Goal: Information Seeking & Learning: Learn about a topic

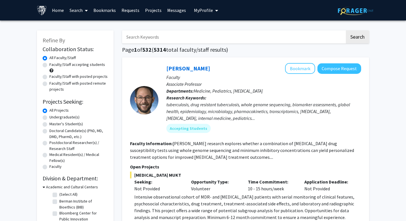
click at [49, 119] on label "Undergraduate(s)" at bounding box center [64, 117] width 30 height 6
click at [49, 118] on input "Undergraduate(s)" at bounding box center [51, 116] width 4 height 4
radio input "true"
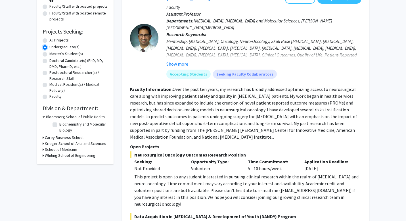
scroll to position [71, 0]
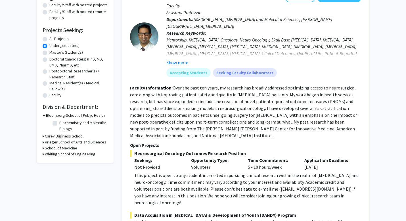
click at [59, 123] on label "Biochemistry and Molecular Biology" at bounding box center [82, 126] width 47 height 12
click at [59, 123] on input "Biochemistry and Molecular Biology" at bounding box center [61, 122] width 4 height 4
checkbox input "true"
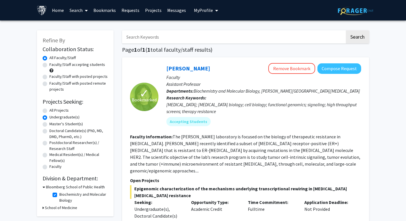
click at [385, 106] on div "Refine By Collaboration Status: Collaboration Status All Faculty/Staff Collabor…" at bounding box center [203, 170] width 406 height 301
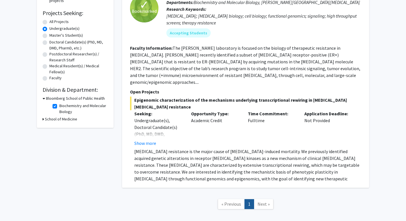
scroll to position [100, 0]
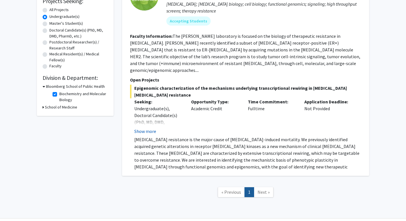
click at [135, 128] on button "Show more" at bounding box center [145, 131] width 22 height 7
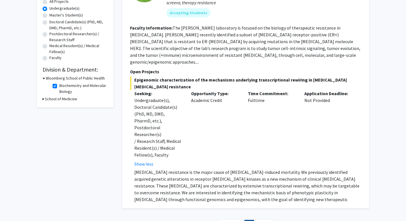
scroll to position [111, 0]
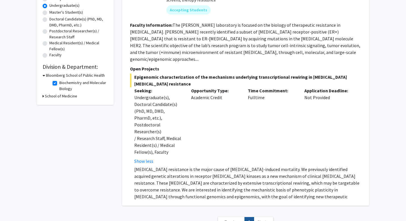
click at [184, 166] on p "Endocrine resistance is the major cause of breast cancer-induced mortality. We …" at bounding box center [247, 186] width 227 height 41
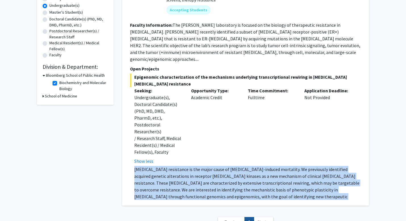
click at [184, 166] on p "Endocrine resistance is the major cause of breast cancer-induced mortality. We …" at bounding box center [247, 186] width 227 height 41
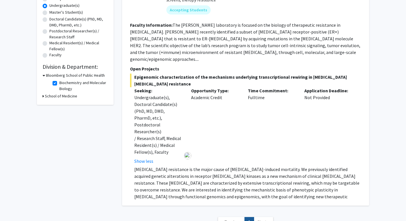
click at [258, 219] on span "Next »" at bounding box center [263, 222] width 12 height 6
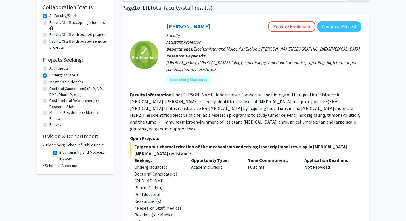
scroll to position [0, 0]
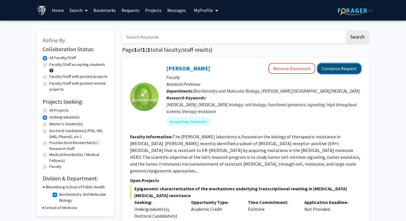
click at [357, 68] on button "Compose Request" at bounding box center [339, 68] width 44 height 10
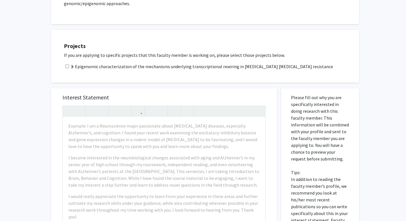
scroll to position [137, 0]
click at [215, 37] on div "Projects If you are applying to specific projects that this faculty member is w…" at bounding box center [208, 56] width 301 height 39
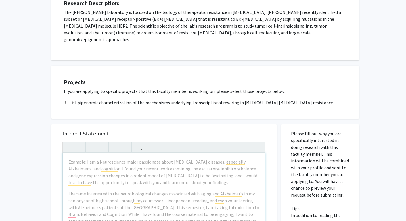
scroll to position [98, 0]
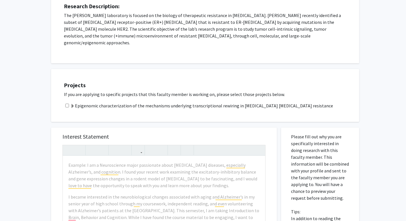
click at [73, 104] on span at bounding box center [72, 106] width 5 height 5
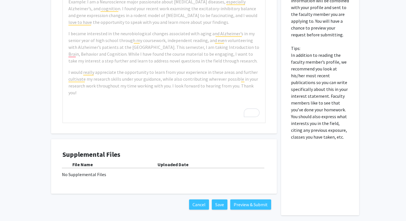
scroll to position [335, 0]
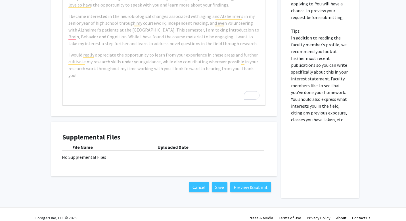
click at [97, 153] on div "Supplemental Files File Name Uploaded Date No Supplemental Files" at bounding box center [163, 149] width 203 height 32
click at [135, 153] on div "No Supplemental Files" at bounding box center [164, 156] width 204 height 7
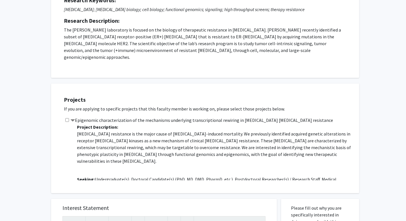
scroll to position [0, 0]
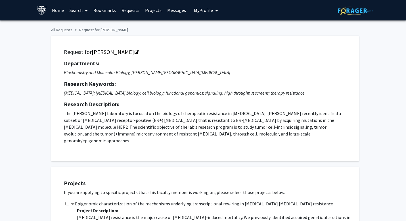
click at [111, 7] on link "Bookmarks" at bounding box center [104, 10] width 28 height 20
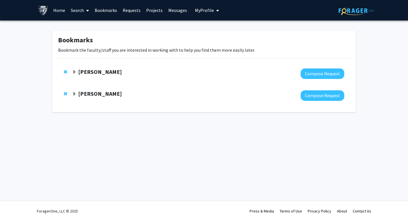
click at [92, 93] on strong "Utthara Nayar" at bounding box center [100, 93] width 44 height 7
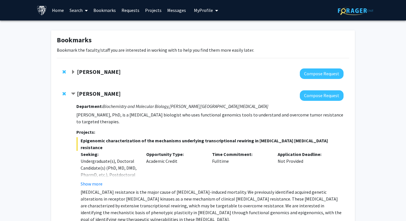
click at [99, 94] on strong "Utthara Nayar" at bounding box center [99, 93] width 44 height 7
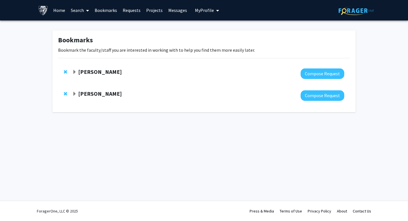
click at [102, 9] on link "Bookmarks" at bounding box center [106, 10] width 28 height 20
click at [81, 11] on link "Search" at bounding box center [80, 10] width 24 height 20
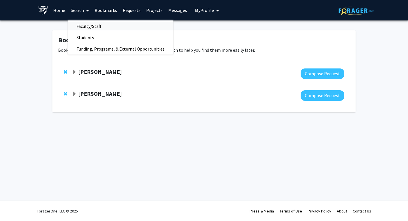
click at [89, 25] on span "Faculty/Staff" at bounding box center [89, 25] width 42 height 11
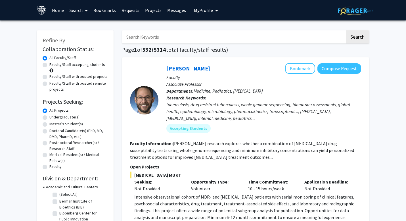
click at [42, 65] on div "Refine By Collaboration Status: Collaboration Status All Faculty/Staff Collabor…" at bounding box center [75, 182] width 77 height 305
click at [49, 65] on label "Faculty/Staff accepting students" at bounding box center [77, 65] width 56 height 6
click at [49, 65] on input "Faculty/Staff accepting students" at bounding box center [51, 64] width 4 height 4
radio input "true"
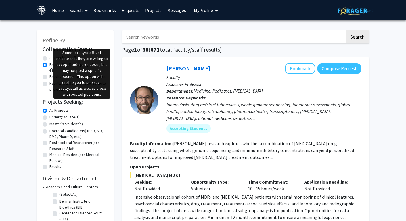
click at [50, 69] on span at bounding box center [51, 70] width 4 height 4
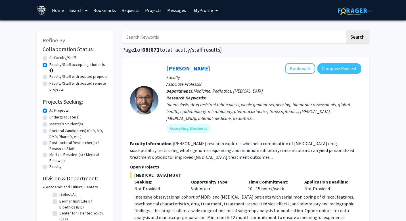
click at [52, 70] on span at bounding box center [51, 70] width 4 height 4
click at [51, 70] on span at bounding box center [51, 70] width 4 height 4
click at [49, 117] on label "Undergraduate(s)" at bounding box center [64, 117] width 30 height 6
click at [49, 117] on input "Undergraduate(s)" at bounding box center [51, 116] width 4 height 4
radio input "true"
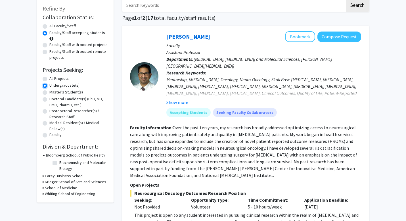
scroll to position [66, 0]
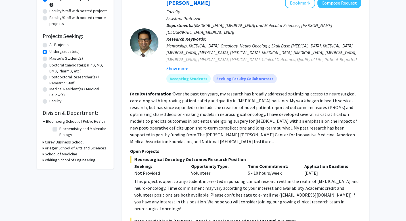
click at [59, 148] on h3 "Krieger School of Arts and Sciences" at bounding box center [75, 148] width 61 height 6
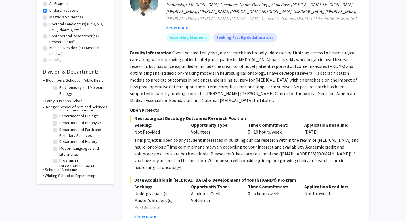
scroll to position [0, 0]
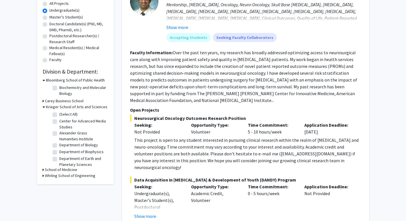
click at [59, 145] on label "Department of Biology" at bounding box center [78, 145] width 39 height 6
click at [59, 145] on input "Department of Biology" at bounding box center [61, 144] width 4 height 4
checkbox input "true"
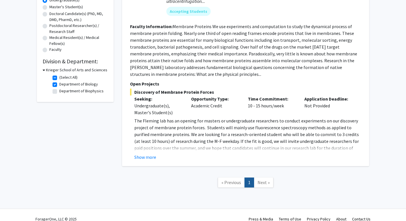
scroll to position [125, 0]
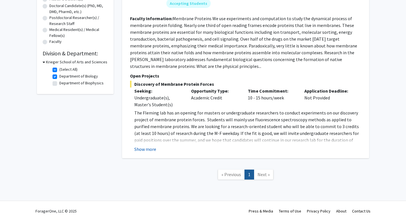
click at [152, 151] on button "Show more" at bounding box center [145, 149] width 22 height 7
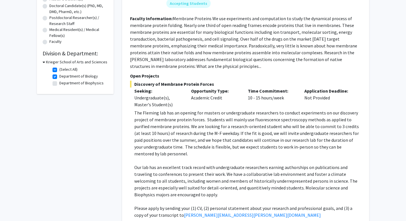
click at [161, 130] on p "The Fleming lab has an opening for masters or undergraduate researchers to cond…" at bounding box center [247, 133] width 227 height 48
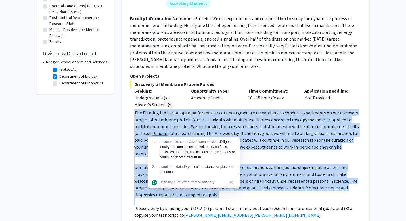
drag, startPoint x: 161, startPoint y: 130, endPoint x: 267, endPoint y: 183, distance: 118.9
click at [267, 183] on div "The Fleming lab has an opening for masters or undergraduate researchers to cond…" at bounding box center [247, 163] width 227 height 109
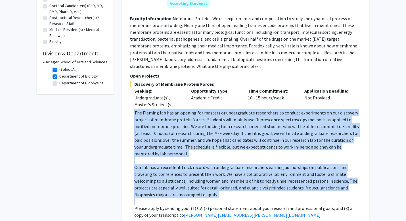
click at [267, 183] on p "Our lab has an excellent track record with undergraduate researchers earning au…" at bounding box center [247, 181] width 227 height 34
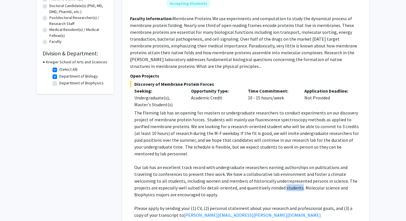
click at [267, 183] on p "Our lab has an excellent track record with undergraduate researchers earning au…" at bounding box center [247, 181] width 227 height 34
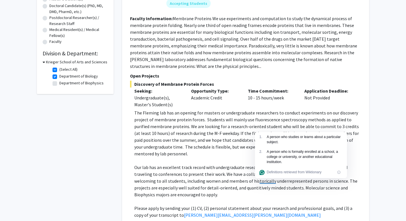
drag, startPoint x: 267, startPoint y: 183, endPoint x: 226, endPoint y: 115, distance: 79.1
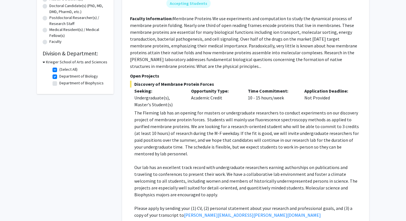
click at [226, 115] on p "The Fleming lab has an opening for masters or undergraduate researchers to cond…" at bounding box center [247, 133] width 227 height 48
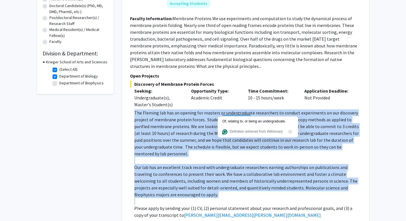
drag, startPoint x: 226, startPoint y: 115, endPoint x: 327, endPoint y: 191, distance: 126.8
click at [328, 191] on div "The Fleming lab has an opening for masters or undergraduate researchers to cond…" at bounding box center [247, 163] width 227 height 109
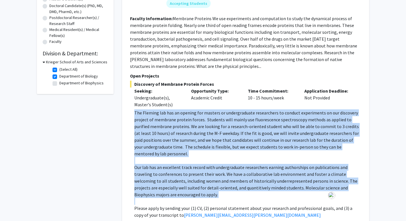
click at [327, 198] on p at bounding box center [247, 201] width 227 height 7
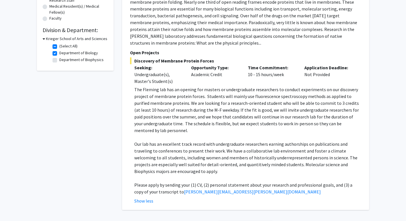
scroll to position [0, 0]
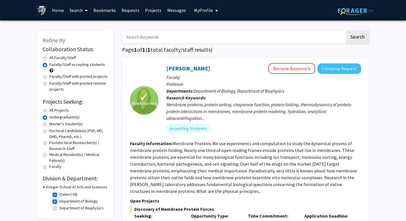
click at [49, 77] on label "Faculty/Staff with posted projects" at bounding box center [78, 76] width 58 height 6
click at [49, 77] on input "Faculty/Staff with posted projects" at bounding box center [51, 75] width 4 height 4
radio input "true"
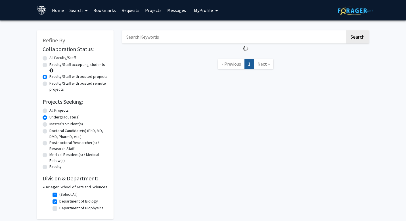
click at [49, 77] on label "Faculty/Staff with posted projects" at bounding box center [78, 76] width 58 height 6
click at [49, 77] on input "Faculty/Staff with posted projects" at bounding box center [51, 75] width 4 height 4
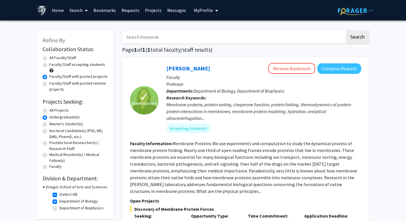
click at [49, 59] on label "All Faculty/Staff" at bounding box center [62, 58] width 26 height 6
click at [49, 58] on input "All Faculty/Staff" at bounding box center [51, 57] width 4 height 4
radio input "true"
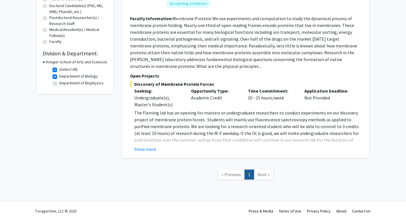
scroll to position [42, 0]
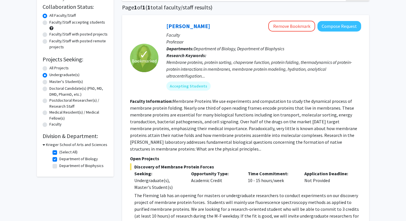
click at [59, 159] on label "Department of Biology" at bounding box center [78, 159] width 39 height 6
click at [59, 159] on input "Department of Biology" at bounding box center [61, 158] width 4 height 4
checkbox input "false"
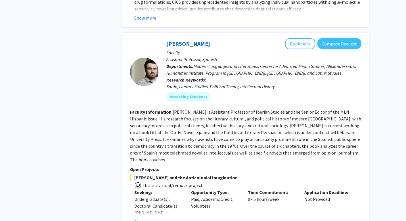
scroll to position [2416, 0]
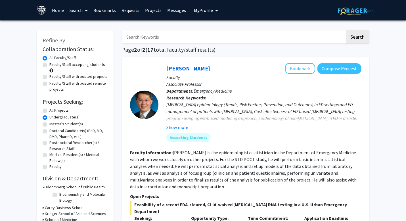
click at [49, 66] on label "Faculty/Staff accepting students" at bounding box center [77, 65] width 56 height 6
click at [49, 65] on input "Faculty/Staff accepting students" at bounding box center [51, 64] width 4 height 4
radio input "true"
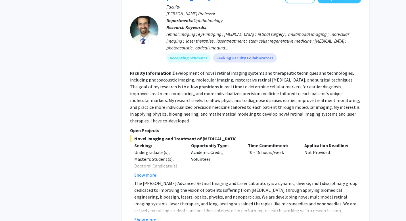
scroll to position [598, 0]
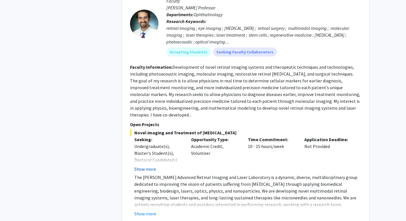
click at [148, 165] on button "Show more" at bounding box center [145, 168] width 22 height 7
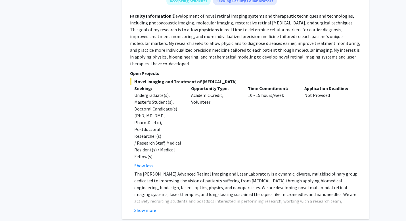
scroll to position [678, 0]
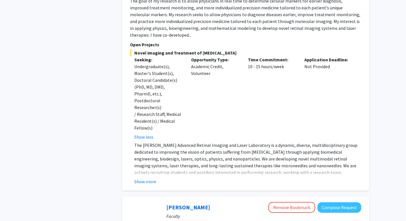
click at [134, 142] on p "The Paulus Advanced Retinal Imaging and Laser Laboratory is a dynamic, diverse,…" at bounding box center [247, 169] width 227 height 54
click at [136, 178] on button "Show more" at bounding box center [145, 181] width 22 height 7
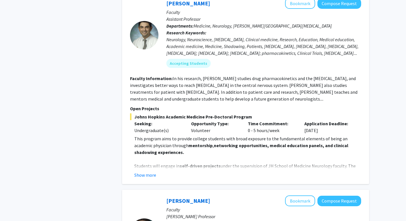
scroll to position [373, 0]
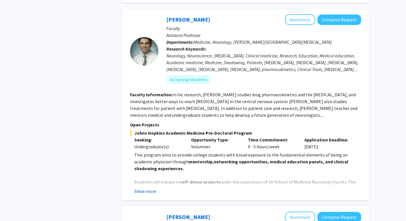
click at [144, 187] on button "Show more" at bounding box center [145, 190] width 22 height 7
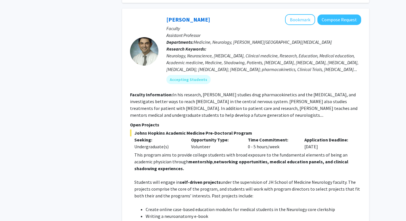
click at [279, 136] on div "Time Commitment: 0 - 5 hours/week" at bounding box center [271, 143] width 57 height 14
click at [294, 136] on div "Time Commitment: 0 - 5 hours/week" at bounding box center [271, 143] width 57 height 14
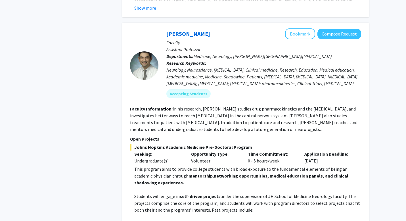
scroll to position [358, 0]
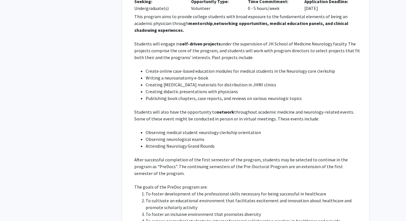
scroll to position [512, 0]
click at [239, 108] on p "Students will also have the opportunity to network throughout academic medicine…" at bounding box center [247, 115] width 227 height 14
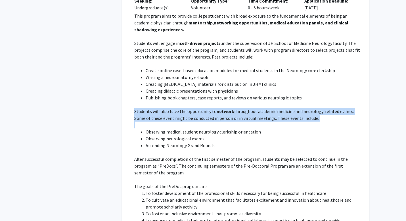
click at [239, 108] on p "Students will also have the opportunity to network throughout academic medicine…" at bounding box center [247, 115] width 227 height 14
click at [190, 108] on p "Students will also have the opportunity to network throughout academic medicine…" at bounding box center [247, 115] width 227 height 14
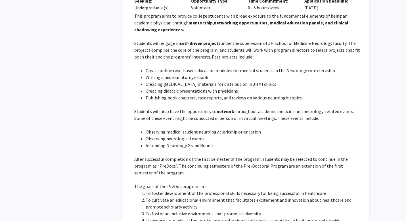
click at [190, 108] on p "Students will also have the opportunity to network throughout academic medicine…" at bounding box center [247, 115] width 227 height 14
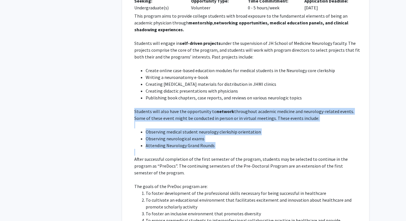
drag, startPoint x: 190, startPoint y: 105, endPoint x: 239, endPoint y: 128, distance: 54.3
click at [239, 128] on div "This program aims to provide college students with broad exposure to the fundam…" at bounding box center [247, 148] width 227 height 272
click at [239, 142] on li "Attending Neurology Grand Rounds" at bounding box center [253, 145] width 215 height 7
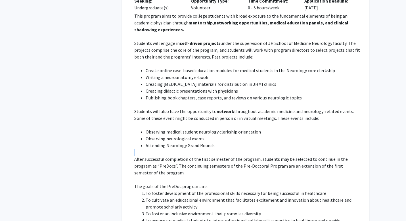
click at [239, 142] on li "Attending Neurology Grand Rounds" at bounding box center [253, 145] width 215 height 7
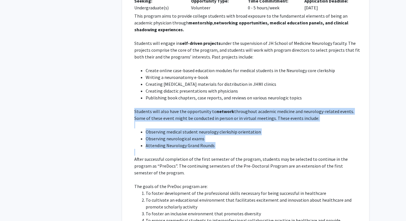
drag, startPoint x: 239, startPoint y: 128, endPoint x: 238, endPoint y: 100, distance: 28.7
click at [238, 100] on div "This program aims to provide college students with broad exposure to the fundam…" at bounding box center [247, 148] width 227 height 272
click at [238, 108] on p "Students will also have the opportunity to network throughout academic medicine…" at bounding box center [247, 115] width 227 height 14
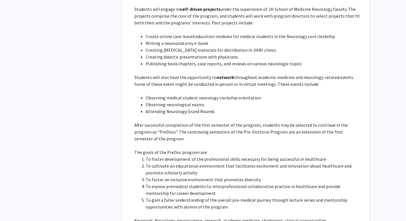
scroll to position [547, 0]
click at [233, 121] on p "After successful completion of the first semester of the program, students may …" at bounding box center [247, 131] width 227 height 20
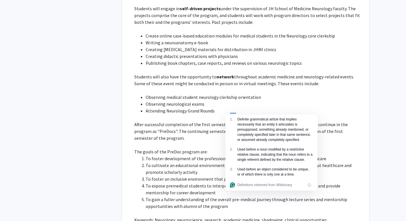
drag, startPoint x: 233, startPoint y: 113, endPoint x: 178, endPoint y: 145, distance: 63.4
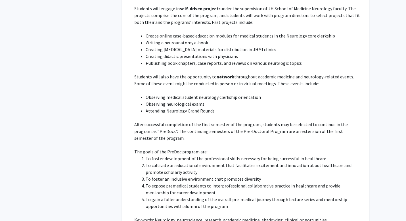
click at [178, 162] on li "To cultivate an educational environment that facilitates excitement and innovat…" at bounding box center [253, 169] width 215 height 14
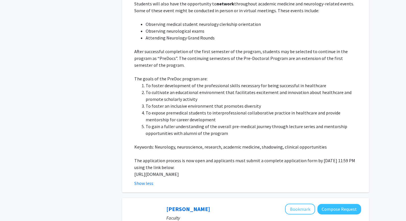
scroll to position [623, 0]
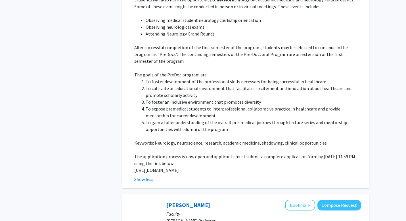
click at [178, 167] on p "https://docs.google.com/forms/d/e/1FAIpQLSfs9lKRobckOITW585IvGZb3cvsBE6oiZybaV9…" at bounding box center [247, 170] width 227 height 7
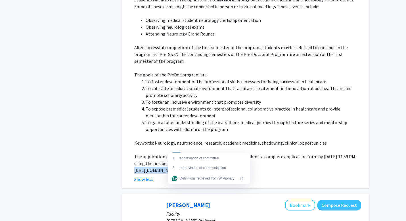
click at [178, 167] on p "https://docs.google.com/forms/d/e/1FAIpQLSfs9lKRobckOITW585IvGZb3cvsBE6oiZybaV9…" at bounding box center [247, 170] width 227 height 7
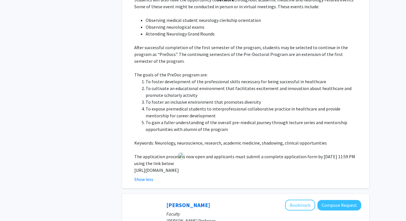
click at [174, 105] on li "To expose premedical students to interprofessional collaborative practice in he…" at bounding box center [253, 112] width 215 height 14
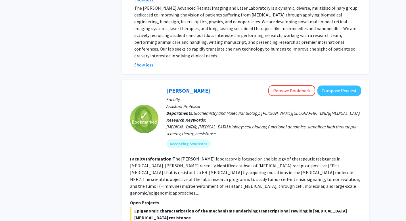
scroll to position [1097, 0]
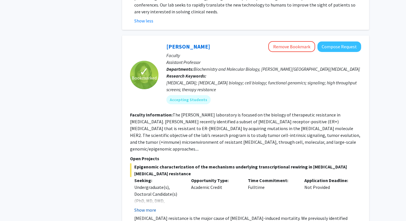
click at [146, 206] on button "Show more" at bounding box center [145, 209] width 22 height 7
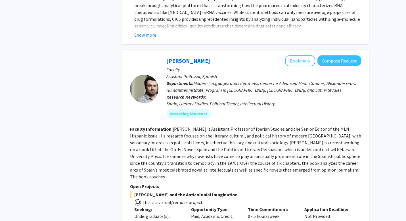
scroll to position [2736, 0]
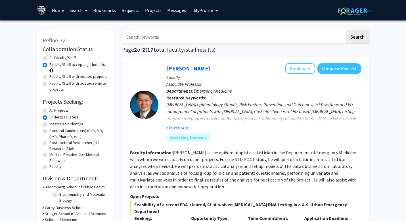
click at [156, 186] on fg-read-more "Dr. Hsieh is the epidemiologist/statistician in the Department of Emergency Med…" at bounding box center [243, 169] width 226 height 40
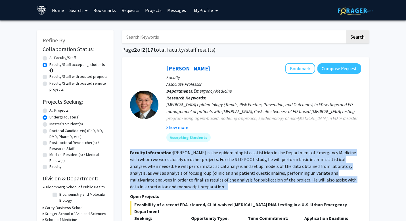
click at [156, 186] on fg-read-more "Dr. Hsieh is the epidemiologist/statistician in the Department of Emergency Med…" at bounding box center [243, 169] width 226 height 40
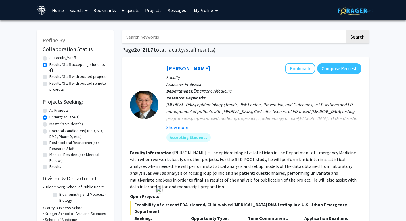
click at [168, 172] on fg-read-more "Dr. Hsieh is the epidemiologist/statistician in the Department of Emergency Med…" at bounding box center [243, 169] width 226 height 40
click at [305, 61] on div "Yu-Hsiang Hsieh Bookmark Compose Request Faculty Associate Professor Department…" at bounding box center [245, 179] width 247 height 244
click at [305, 67] on button "Bookmark" at bounding box center [300, 68] width 30 height 11
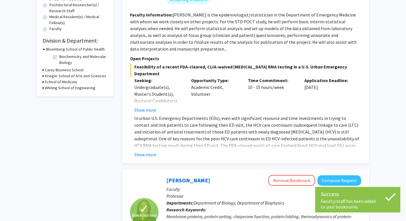
scroll to position [138, 0]
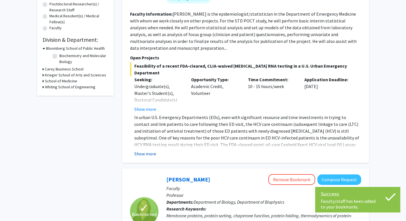
click at [146, 150] on button "Show more" at bounding box center [145, 153] width 22 height 7
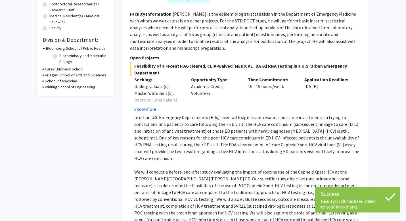
click at [149, 106] on button "Show more" at bounding box center [145, 109] width 22 height 7
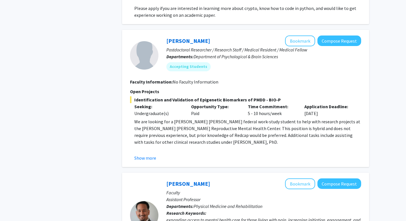
scroll to position [999, 0]
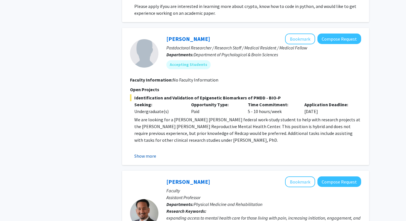
click at [150, 152] on button "Show more" at bounding box center [145, 155] width 22 height 7
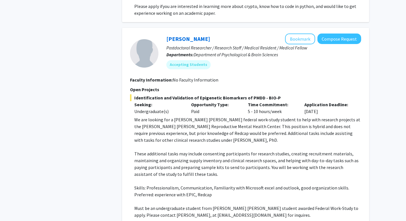
click at [166, 116] on p "We are looking for a Johns Hopkins federal work-study student to help with rese…" at bounding box center [247, 129] width 227 height 27
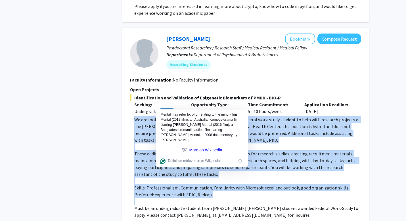
drag, startPoint x: 166, startPoint y: 106, endPoint x: 254, endPoint y: 172, distance: 110.1
click at [254, 172] on div "We are looking for a Johns Hopkins federal work-study student to help with rese…" at bounding box center [247, 167] width 227 height 102
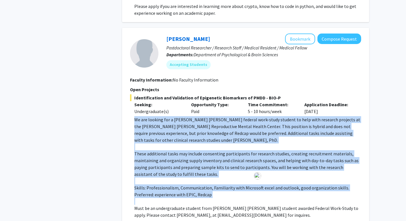
click at [254, 191] on p "Preferred: experience with EPIC, Redcap" at bounding box center [247, 194] width 227 height 7
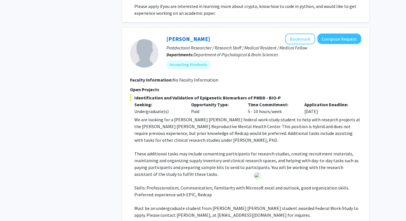
click at [254, 191] on p "Preferred: experience with EPIC, Redcap" at bounding box center [247, 194] width 227 height 7
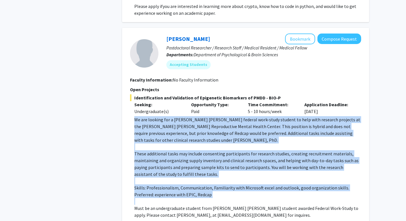
drag, startPoint x: 254, startPoint y: 172, endPoint x: 246, endPoint y: 106, distance: 66.2
click at [246, 116] on div "We are looking for a Johns Hopkins federal work-study student to help with rese…" at bounding box center [247, 167] width 227 height 102
click at [246, 116] on p "We are looking for a Johns Hopkins federal work-study student to help with rese…" at bounding box center [247, 129] width 227 height 27
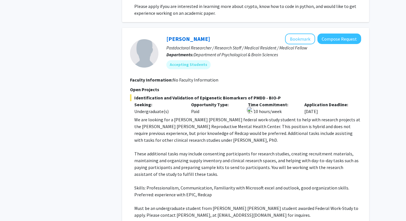
click at [246, 116] on p "We are looking for a Johns Hopkins federal work-study student to help with rese…" at bounding box center [247, 129] width 227 height 27
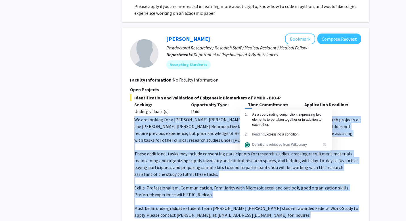
drag, startPoint x: 246, startPoint y: 106, endPoint x: 295, endPoint y: 185, distance: 92.4
click at [295, 185] on div "We are looking for a Johns Hopkins federal work-study student to help with rese…" at bounding box center [247, 167] width 227 height 102
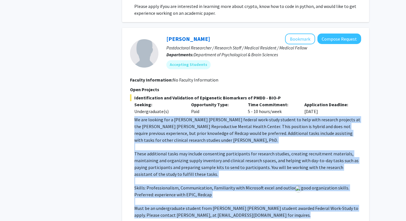
click at [295, 205] on p "Must be an undergraduate student from Johns Hopkins student awarded Federal Wor…" at bounding box center [247, 212] width 227 height 14
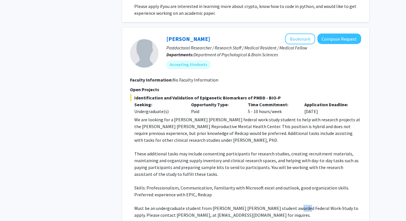
click at [295, 205] on p "Must be an undergraduate student from Johns Hopkins student awarded Federal Wor…" at bounding box center [247, 212] width 227 height 14
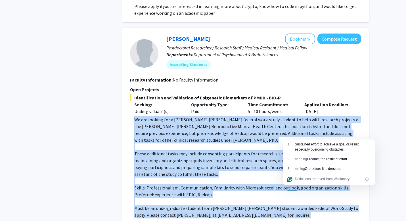
drag, startPoint x: 295, startPoint y: 185, endPoint x: 286, endPoint y: 107, distance: 78.7
click at [286, 116] on div "We are looking for a Johns Hopkins federal work-study student to help with rese…" at bounding box center [247, 167] width 227 height 102
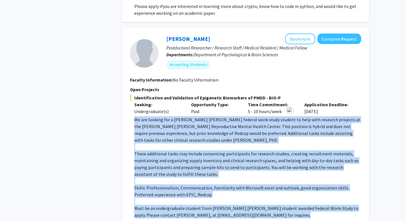
click at [286, 116] on p "We are looking for a Johns Hopkins federal work-study student to help with rese…" at bounding box center [247, 129] width 227 height 27
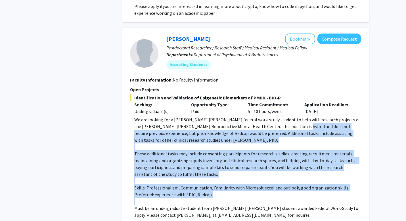
drag, startPoint x: 286, startPoint y: 107, endPoint x: 347, endPoint y: 182, distance: 96.0
click at [347, 182] on div "We are looking for a Johns Hopkins federal work-study student to help with rese…" at bounding box center [247, 167] width 227 height 102
click at [347, 198] on p at bounding box center [247, 201] width 227 height 7
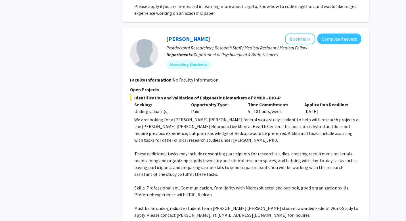
click at [347, 198] on p at bounding box center [247, 201] width 227 height 7
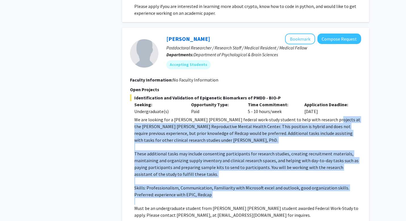
drag, startPoint x: 347, startPoint y: 182, endPoint x: 326, endPoint y: 101, distance: 83.2
click at [326, 116] on div "We are looking for a Johns Hopkins federal work-study student to help with rese…" at bounding box center [247, 167] width 227 height 102
click at [326, 116] on p "We are looking for a Johns Hopkins federal work-study student to help with rese…" at bounding box center [247, 129] width 227 height 27
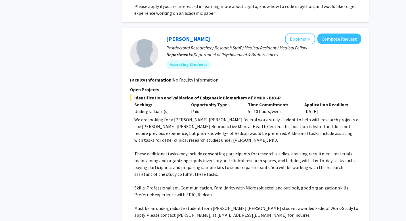
click at [326, 116] on p "We are looking for a Johns Hopkins federal work-study student to help with rese…" at bounding box center [247, 129] width 227 height 27
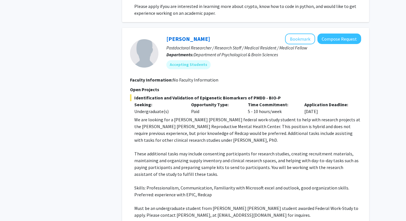
click at [321, 205] on p "Must be an undergraduate student from Johns Hopkins student awarded Federal Wor…" at bounding box center [247, 212] width 227 height 14
click at [165, 116] on p "We are looking for a Johns Hopkins federal work-study student to help with rese…" at bounding box center [247, 129] width 227 height 27
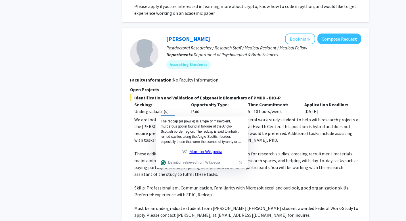
click at [279, 150] on p "These additional tasks may include consenting participants for research studies…" at bounding box center [247, 163] width 227 height 27
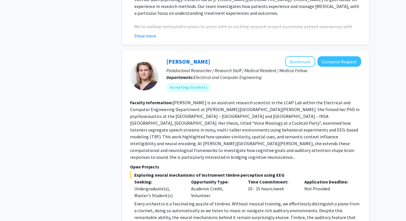
scroll to position [1484, 0]
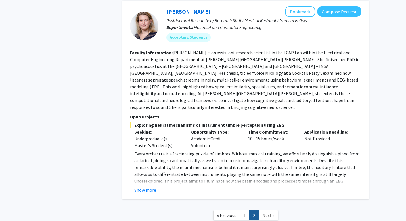
click at [267, 212] on span "Next »" at bounding box center [268, 215] width 12 height 6
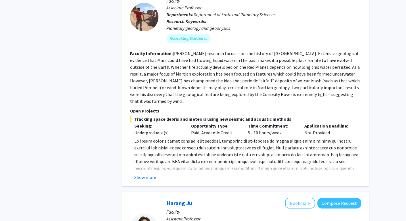
scroll to position [0, 0]
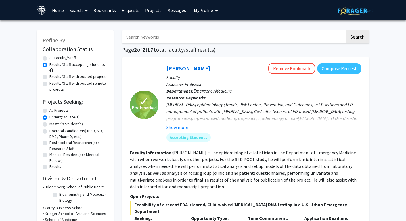
click at [49, 84] on label "Faculty/Staff with posted remote projects" at bounding box center [78, 86] width 58 height 12
click at [49, 84] on input "Faculty/Staff with posted remote projects" at bounding box center [51, 82] width 4 height 4
radio input "true"
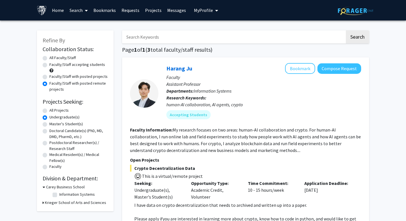
click at [49, 67] on label "Faculty/Staff accepting students" at bounding box center [77, 65] width 56 height 6
click at [49, 65] on input "Faculty/Staff accepting students" at bounding box center [51, 64] width 4 height 4
radio input "true"
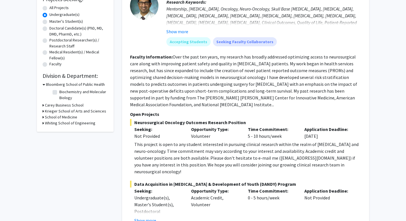
scroll to position [103, 0]
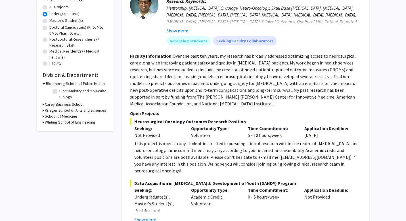
click at [70, 111] on h3 "Krieger School of Arts and Sciences" at bounding box center [75, 110] width 61 height 6
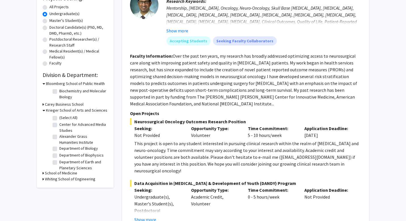
drag, startPoint x: 54, startPoint y: 117, endPoint x: 78, endPoint y: 117, distance: 23.5
click at [78, 117] on fieldset "(Select All) (Select All)" at bounding box center [82, 118] width 47 height 6
click at [59, 157] on label "Department of Psychological & Brain Sciences" at bounding box center [82, 166] width 47 height 18
click at [59, 157] on input "Department of Psychological & Brain Sciences" at bounding box center [61, 159] width 4 height 4
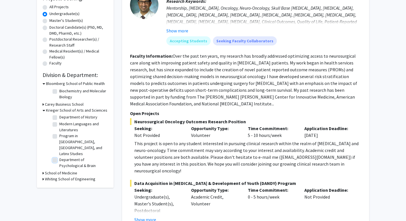
checkbox input "true"
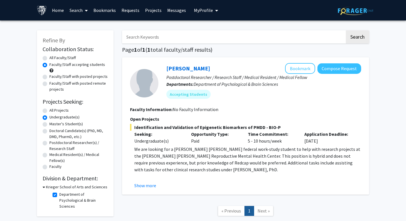
click at [174, 126] on span "Identification and Validation of Epigenetic Biomarkers of PMDD - BIO-P" at bounding box center [245, 127] width 231 height 7
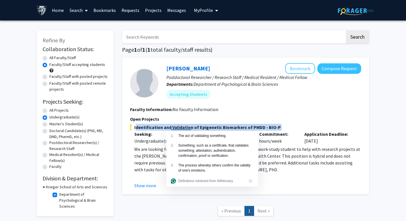
click at [174, 126] on span "Identification and Validation of Epigenetic Biomarkers of PMDD - BIO-P" at bounding box center [245, 127] width 231 height 7
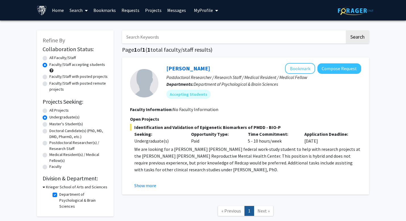
click at [210, 115] on fg-search-faculty "Victoria Paone Bookmark Compose Request Postdoctoral Researcher / Research Staf…" at bounding box center [245, 126] width 231 height 126
click at [144, 189] on div "Victoria Paone Bookmark Compose Request Postdoctoral Researcher / Research Staf…" at bounding box center [245, 125] width 247 height 137
click at [144, 187] on button "Show more" at bounding box center [145, 185] width 22 height 7
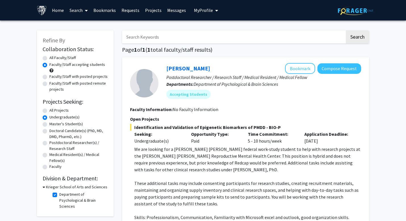
scroll to position [40, 0]
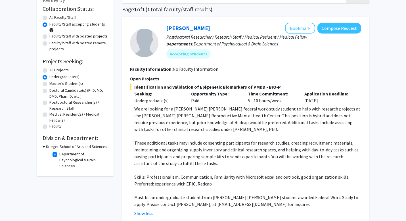
click at [59, 154] on label "Department of Psychological & Brain Sciences" at bounding box center [82, 160] width 47 height 18
click at [59, 154] on input "Department of Psychological & Brain Sciences" at bounding box center [61, 153] width 4 height 4
checkbox input "false"
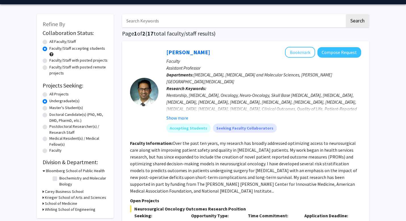
scroll to position [21, 0]
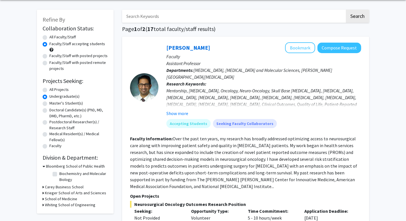
click at [59, 174] on label "Biochemistry and Molecular Biology" at bounding box center [82, 176] width 47 height 12
click at [59, 174] on input "Biochemistry and Molecular Biology" at bounding box center [61, 172] width 4 height 4
checkbox input "true"
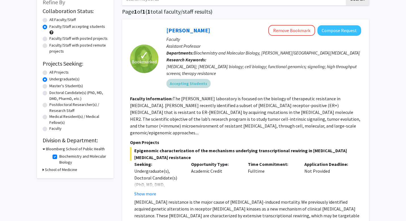
scroll to position [79, 0]
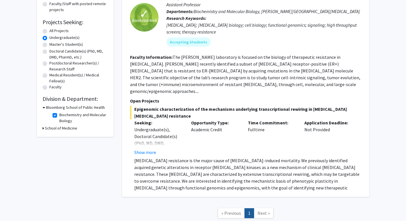
click at [73, 127] on h3 "School of Medicine" at bounding box center [61, 128] width 32 height 6
click at [68, 129] on h3 "School of Medicine" at bounding box center [62, 128] width 32 height 6
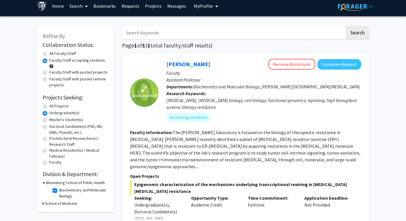
scroll to position [3, 0]
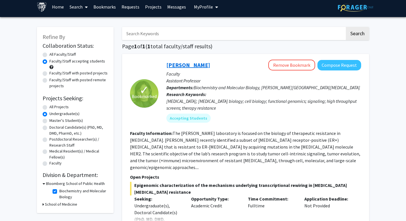
click at [193, 66] on link "Utthara Nayar" at bounding box center [188, 64] width 44 height 7
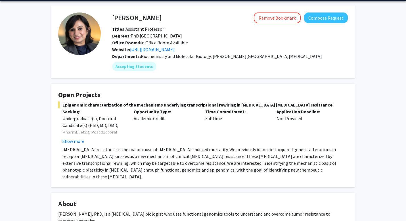
scroll to position [43, 0]
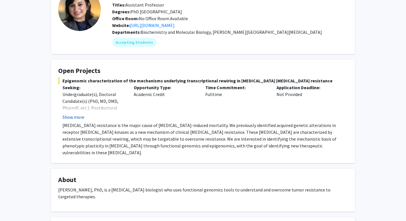
click at [78, 114] on button "Show more" at bounding box center [73, 116] width 22 height 7
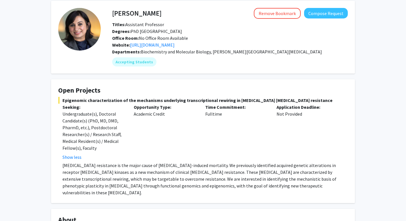
scroll to position [20, 0]
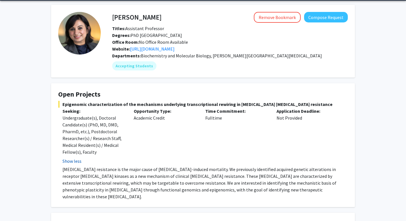
click at [75, 162] on button "Show less" at bounding box center [71, 160] width 19 height 7
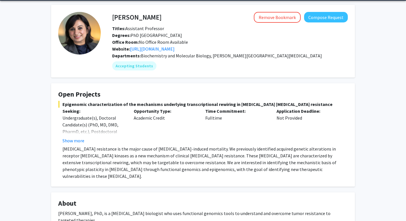
scroll to position [0, 0]
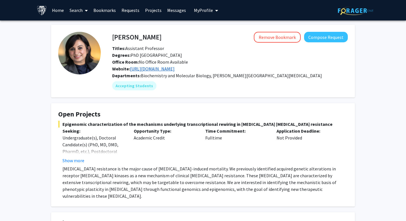
click at [167, 69] on link "http://www.nayarlab.org/" at bounding box center [152, 69] width 45 height 6
click at [174, 75] on span "Biochemistry and Molecular Biology, Sidney Kimmel Comprehensive Cancer Center" at bounding box center [231, 76] width 181 height 6
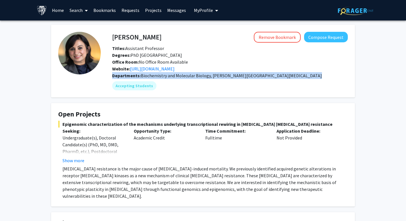
click at [174, 75] on span "Biochemistry and Molecular Biology, Sidney Kimmel Comprehensive Cancer Center" at bounding box center [231, 76] width 181 height 6
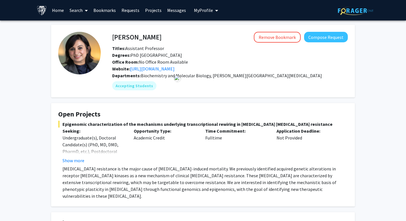
click at [216, 76] on span "Biochemistry and Molecular Biology, Sidney Kimmel Comprehensive Cancer Center" at bounding box center [231, 76] width 181 height 6
click at [214, 76] on span "Biochemistry and Molecular Biology, Sidney Kimmel Comprehensive Cancer Center" at bounding box center [231, 76] width 181 height 6
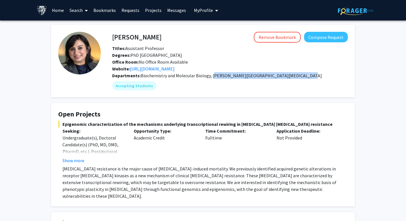
drag, startPoint x: 214, startPoint y: 76, endPoint x: 294, endPoint y: 75, distance: 80.6
click at [294, 75] on span "Biochemistry and Molecular Biology, Sidney Kimmel Comprehensive Cancer Center" at bounding box center [231, 76] width 181 height 6
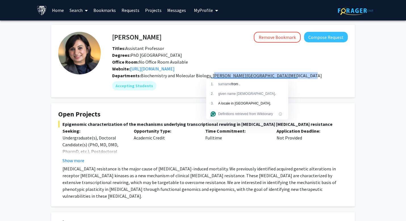
click at [294, 75] on span "Biochemistry and Molecular Biology, Sidney Kimmel Comprehensive Cancer Center" at bounding box center [231, 76] width 181 height 6
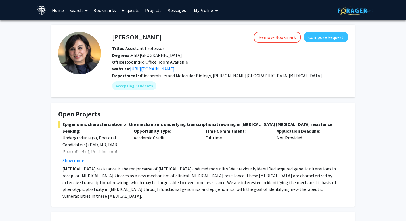
click at [151, 10] on link "Projects" at bounding box center [153, 10] width 22 height 20
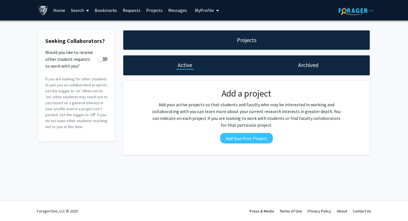
click at [104, 10] on link "Bookmarks" at bounding box center [106, 10] width 28 height 20
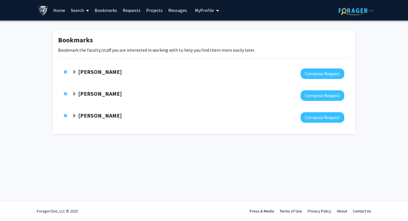
click at [82, 114] on strong "Yu-Hsiang Hsieh" at bounding box center [100, 115] width 44 height 7
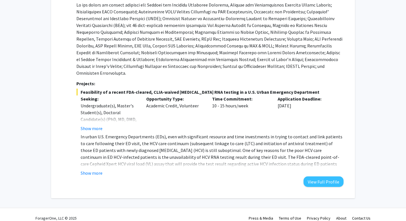
scroll to position [195, 0]
click at [88, 125] on button "Show more" at bounding box center [92, 128] width 22 height 7
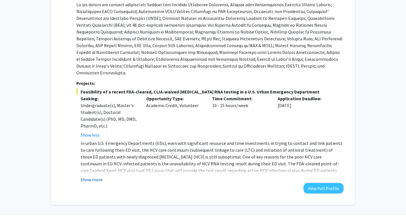
click at [100, 176] on button "Show more" at bounding box center [92, 179] width 22 height 7
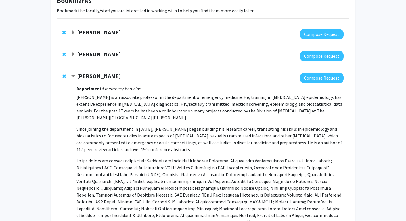
scroll to position [39, 0]
click at [101, 75] on strong "Yu-Hsiang Hsieh" at bounding box center [99, 76] width 44 height 7
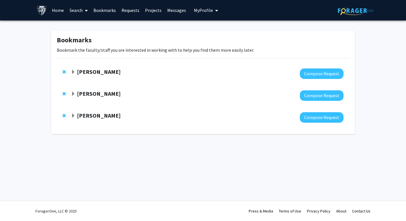
scroll to position [0, 0]
click at [90, 115] on strong "Yu-Hsiang Hsieh" at bounding box center [100, 115] width 44 height 7
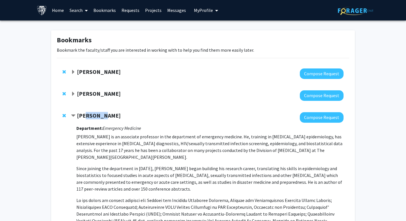
click at [90, 115] on strong "Yu-Hsiang Hsieh" at bounding box center [99, 115] width 44 height 7
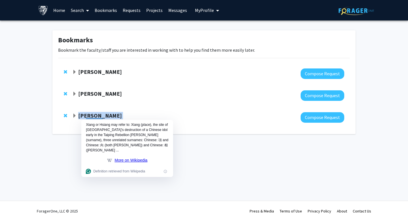
click at [90, 115] on strong "Yu-Hsiang Hsieh" at bounding box center [100, 115] width 44 height 7
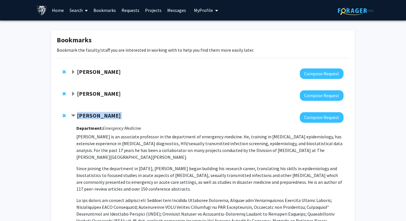
click at [109, 13] on link "Bookmarks" at bounding box center [104, 10] width 28 height 20
click at [109, 9] on link "Bookmarks" at bounding box center [104, 10] width 28 height 20
click at [54, 12] on link "Home" at bounding box center [58, 10] width 18 height 20
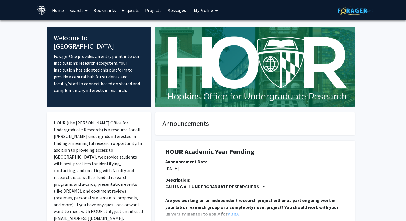
click at [344, 14] on img at bounding box center [355, 10] width 35 height 9
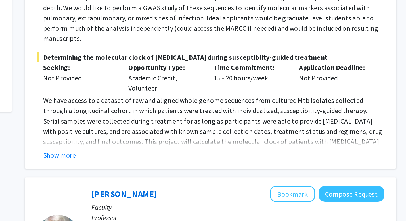
scroll to position [197, 0]
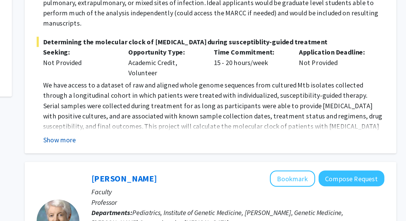
click at [137, 163] on button "Show more" at bounding box center [145, 166] width 22 height 7
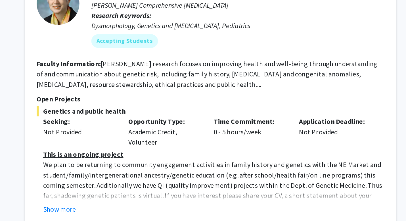
scroll to position [370, 0]
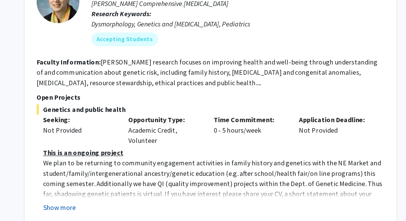
click at [146, 208] on button "Show more" at bounding box center [145, 211] width 22 height 7
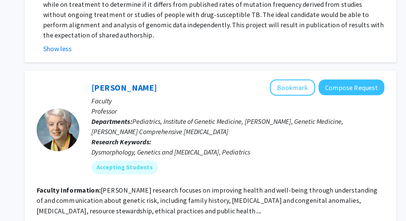
scroll to position [359, 0]
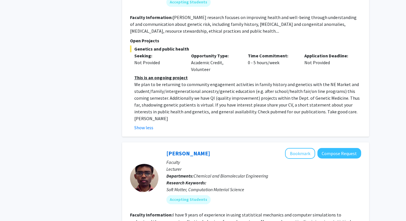
scroll to position [0, 0]
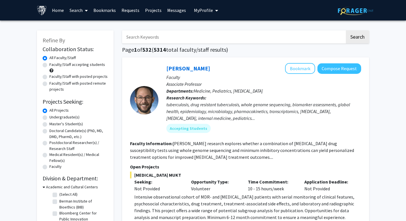
click at [49, 117] on label "Undergraduate(s)" at bounding box center [64, 117] width 30 height 6
click at [49, 117] on input "Undergraduate(s)" at bounding box center [51, 116] width 4 height 4
radio input "true"
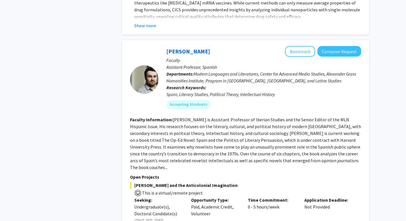
scroll to position [2407, 0]
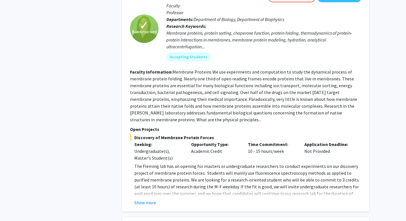
scroll to position [345, 0]
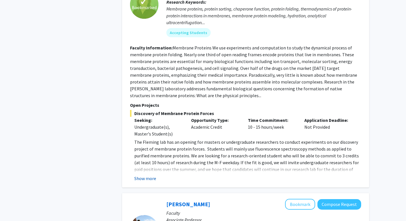
click at [143, 175] on button "Show more" at bounding box center [145, 178] width 22 height 7
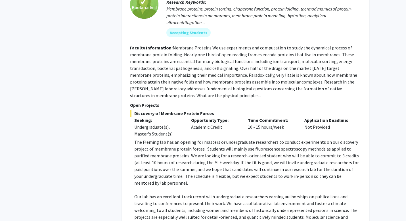
scroll to position [279, 0]
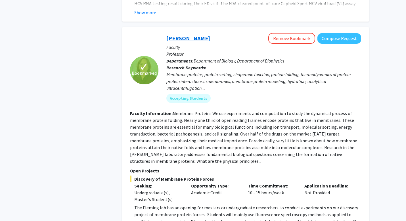
click at [181, 35] on link "Karen Fleming" at bounding box center [188, 38] width 44 height 7
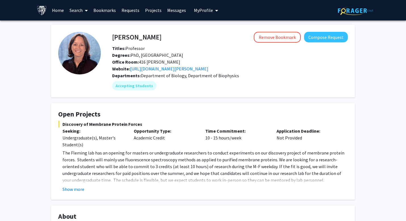
click at [141, 157] on p "The Fleming lab has an opening for masters or undergraduate researchers to cond…" at bounding box center [204, 166] width 285 height 34
click at [78, 189] on button "Show more" at bounding box center [73, 189] width 22 height 7
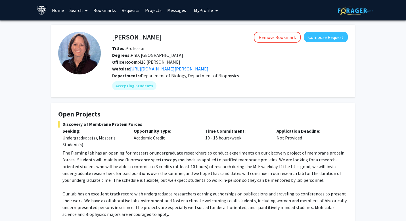
click at [139, 37] on h4 "Karen Fleming" at bounding box center [136, 37] width 49 height 10
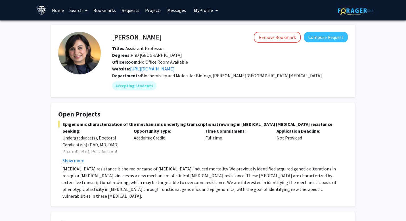
click at [362, 4] on link at bounding box center [355, 10] width 35 height 20
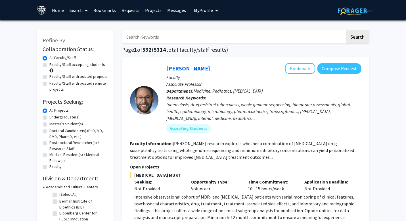
click at [49, 65] on label "Faculty/Staff accepting students" at bounding box center [77, 65] width 56 height 6
click at [49, 65] on input "Faculty/Staff accepting students" at bounding box center [51, 64] width 4 height 4
radio input "true"
click at [49, 117] on label "Undergraduate(s)" at bounding box center [64, 117] width 30 height 6
click at [49, 117] on input "Undergraduate(s)" at bounding box center [51, 116] width 4 height 4
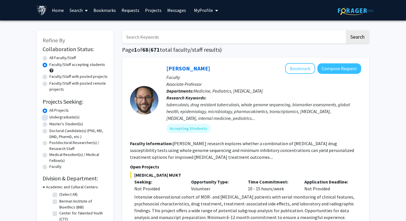
radio input "true"
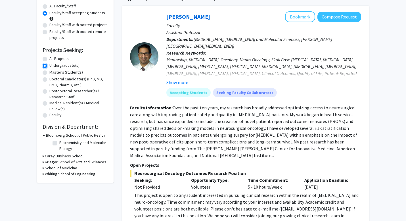
scroll to position [56, 0]
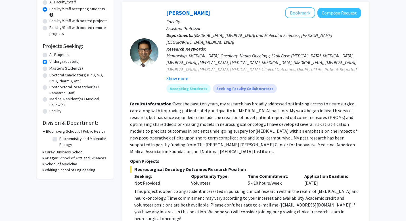
click at [51, 159] on h3 "Krieger School of Arts and Sciences" at bounding box center [75, 158] width 61 height 6
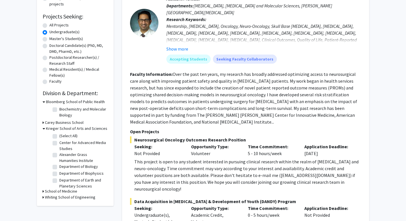
scroll to position [85, 0]
click at [59, 166] on label "Department of Biology" at bounding box center [78, 166] width 39 height 6
click at [59, 166] on input "Department of Biology" at bounding box center [61, 165] width 4 height 4
checkbox input "true"
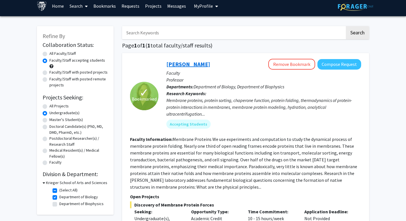
scroll to position [125, 0]
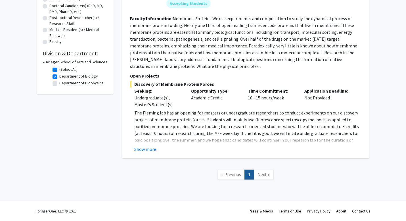
click at [264, 173] on span "Next »" at bounding box center [263, 174] width 12 height 6
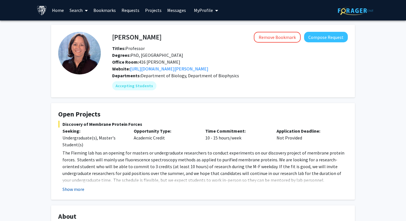
click at [79, 191] on button "Show more" at bounding box center [73, 189] width 22 height 7
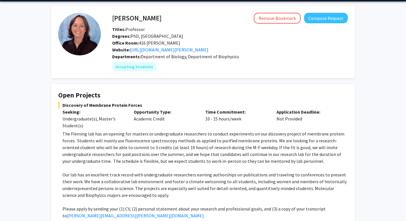
scroll to position [20, 0]
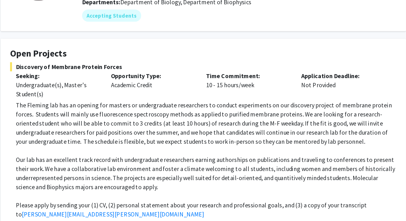
click at [198, 198] on p at bounding box center [204, 201] width 285 height 7
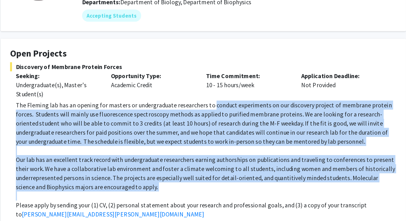
drag, startPoint x: 198, startPoint y: 197, endPoint x: 207, endPoint y: 134, distance: 63.6
click at [207, 134] on div "The Fleming lab has an opening for masters or undergraduate researchers to cond…" at bounding box center [204, 174] width 285 height 88
click at [207, 135] on p "The Fleming lab has an opening for masters or undergraduate researchers to cond…" at bounding box center [204, 147] width 285 height 34
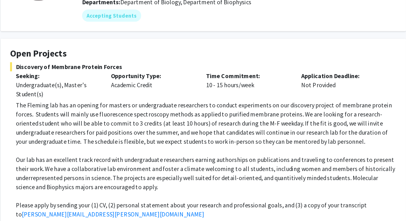
click at [207, 135] on p "The Fleming lab has an opening for masters or undergraduate researchers to cond…" at bounding box center [204, 147] width 285 height 34
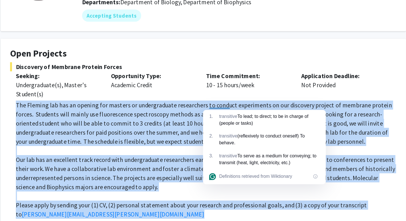
drag, startPoint x: 207, startPoint y: 135, endPoint x: 209, endPoint y: 207, distance: 72.7
click at [209, 207] on div "The Fleming lab has an opening for masters or undergraduate researchers to cond…" at bounding box center [204, 174] width 285 height 88
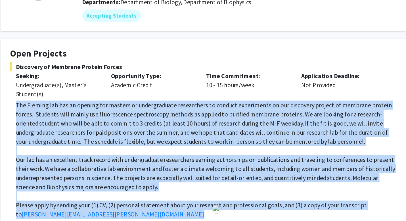
click at [209, 207] on p "Please apply by sending your (1) CV, (2) personal statement about your research…" at bounding box center [204, 212] width 285 height 14
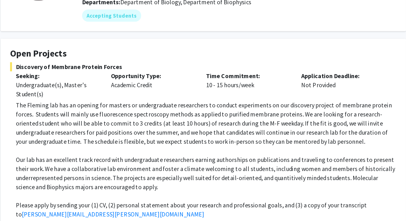
click at [209, 207] on p "Please apply by sending your (1) CV, (2) personal statement about your research…" at bounding box center [204, 212] width 285 height 14
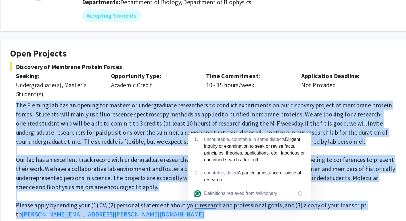
drag, startPoint x: 209, startPoint y: 207, endPoint x: 209, endPoint y: 146, distance: 61.3
click at [209, 146] on div "The Fleming lab has an opening for masters or undergraduate researchers to cond…" at bounding box center [204, 174] width 285 height 88
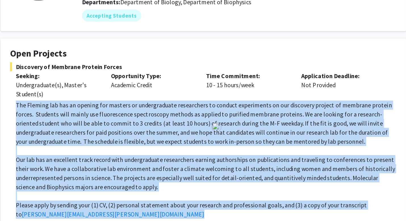
click at [209, 146] on p "The Fleming lab has an opening for masters or undergraduate researchers to cond…" at bounding box center [204, 147] width 285 height 34
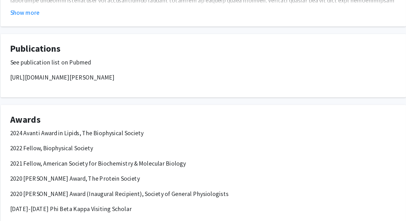
scroll to position [488, 0]
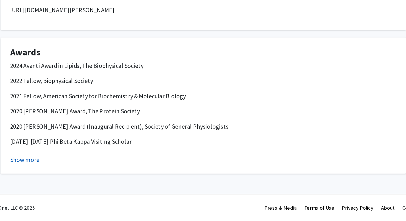
click at [71, 175] on button "Show more" at bounding box center [69, 174] width 22 height 7
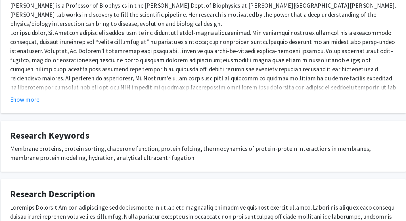
scroll to position [383, 0]
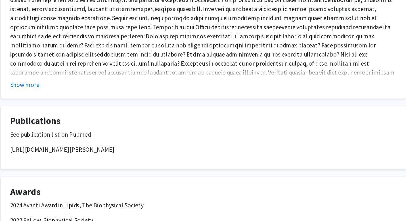
click at [219, 166] on p "https://pubmed.ncbi.nlm.nih.gov/?term=fleming+kg&sort=date&sort_order=desc" at bounding box center [202, 167] width 289 height 7
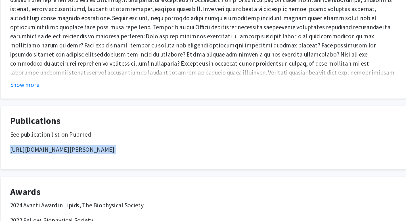
click at [219, 166] on p "https://pubmed.ncbi.nlm.nih.gov/?term=fleming+kg&sort=date&sort_order=desc" at bounding box center [202, 167] width 289 height 7
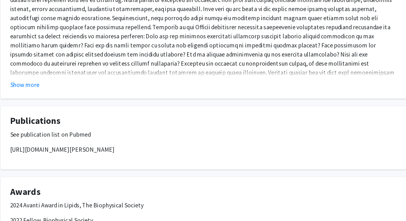
click at [216, 131] on div "Karen Fleming Remove Bookmark Compose Request Titles: Professor Degrees: PhD, G…" at bounding box center [203, 75] width 312 height 869
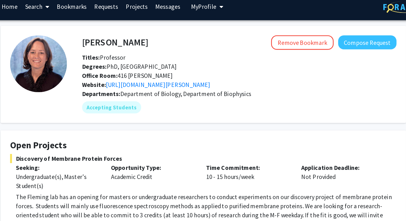
scroll to position [3, 0]
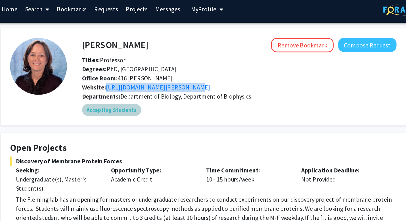
click at [189, 87] on div "Accepting Students" at bounding box center [230, 82] width 238 height 11
click at [222, 82] on div "Accepting Students" at bounding box center [230, 82] width 238 height 11
click at [222, 62] on div "Website: https://pages.jh.edu/fleming/" at bounding box center [230, 65] width 244 height 7
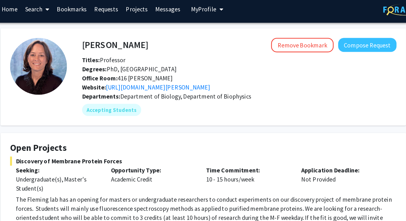
click at [142, 59] on span "Office Room: 416 Jenkins" at bounding box center [146, 59] width 68 height 6
drag, startPoint x: 142, startPoint y: 59, endPoint x: 151, endPoint y: 59, distance: 8.5
click at [151, 59] on span "Office Room: 416 Jenkins" at bounding box center [146, 59] width 68 height 6
click at [153, 58] on span "Office Room: 416 Jenkins" at bounding box center [146, 59] width 68 height 6
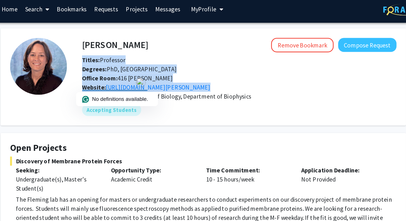
drag, startPoint x: 153, startPoint y: 58, endPoint x: 148, endPoint y: 58, distance: 4.8
click at [151, 58] on span "Office Room: 416 Jenkins" at bounding box center [146, 59] width 68 height 6
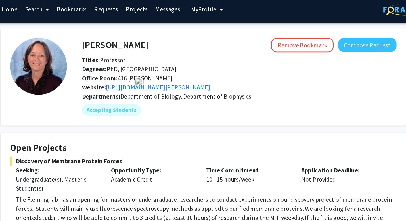
click at [144, 58] on span "Office Room: 416 Jenkins" at bounding box center [146, 59] width 68 height 6
drag, startPoint x: 144, startPoint y: 58, endPoint x: 147, endPoint y: 57, distance: 3.7
click at [147, 57] on span "Office Room: 416 Jenkins" at bounding box center [146, 59] width 68 height 6
click at [144, 58] on span "Office Room: 416 Jenkins" at bounding box center [146, 59] width 68 height 6
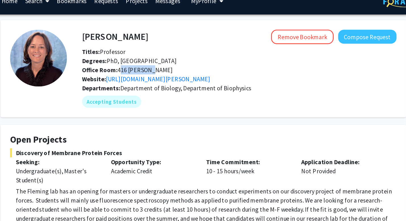
drag, startPoint x: 138, startPoint y: 57, endPoint x: 168, endPoint y: 57, distance: 29.5
click at [168, 57] on div "Office Room: 416 Jenkins" at bounding box center [230, 58] width 244 height 7
click at [176, 144] on div "Discovery of Membrane Protein Forces Seeking: Undergraduate(s), Master's Studen…" at bounding box center [202, 180] width 289 height 126
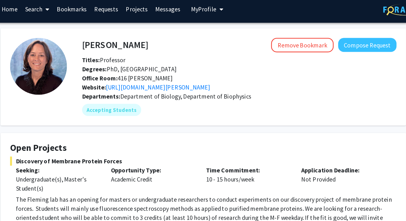
scroll to position [0, 0]
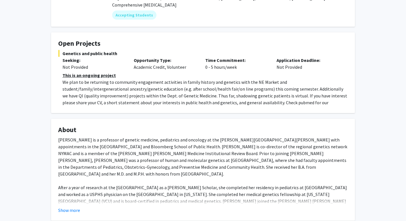
scroll to position [235, 0]
